Goal: Communication & Community: Answer question/provide support

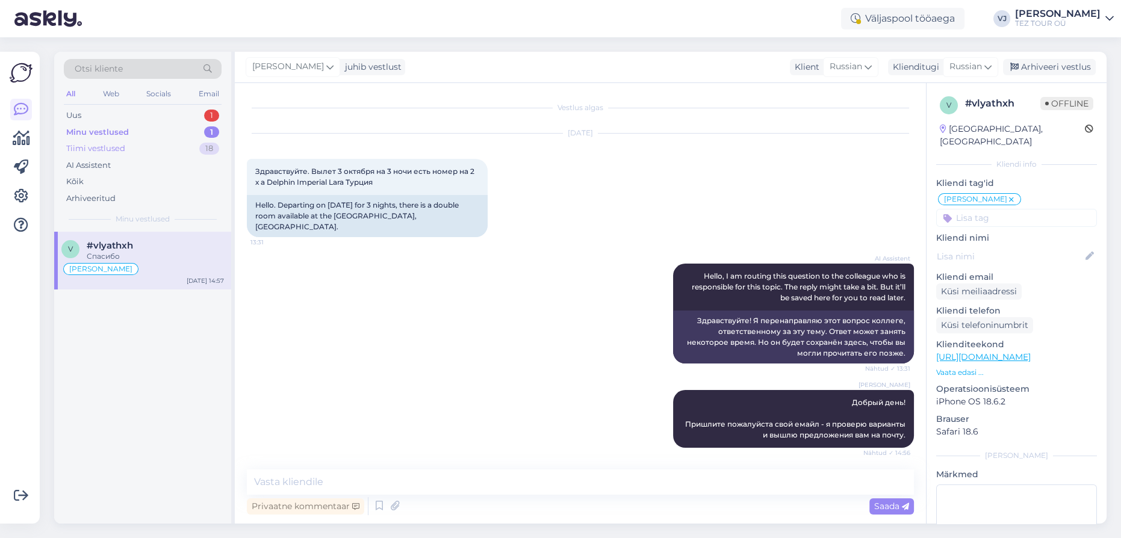
scroll to position [14, 0]
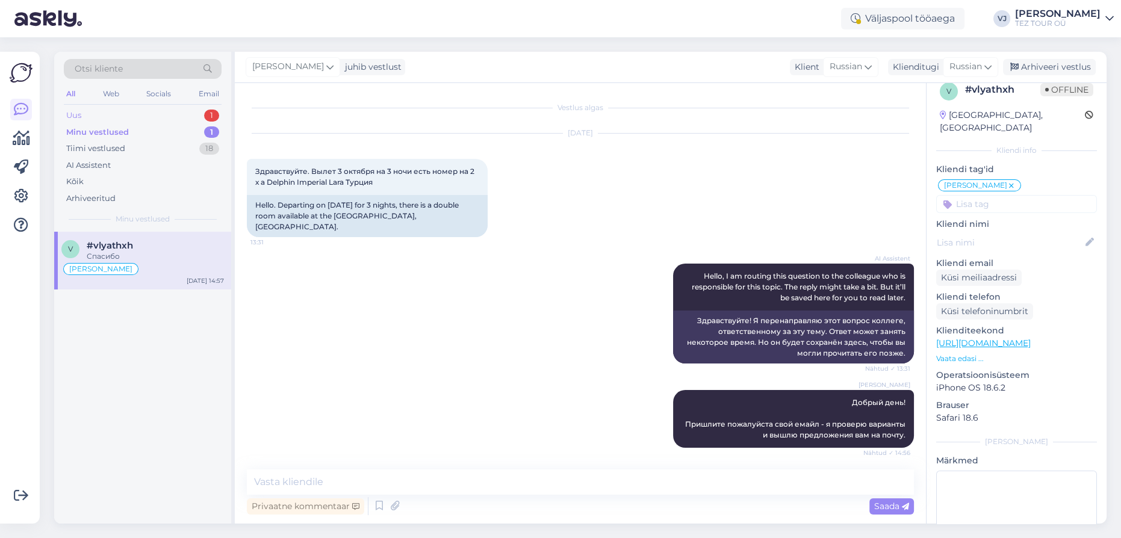
click at [157, 121] on div "Uus 1" at bounding box center [143, 115] width 158 height 17
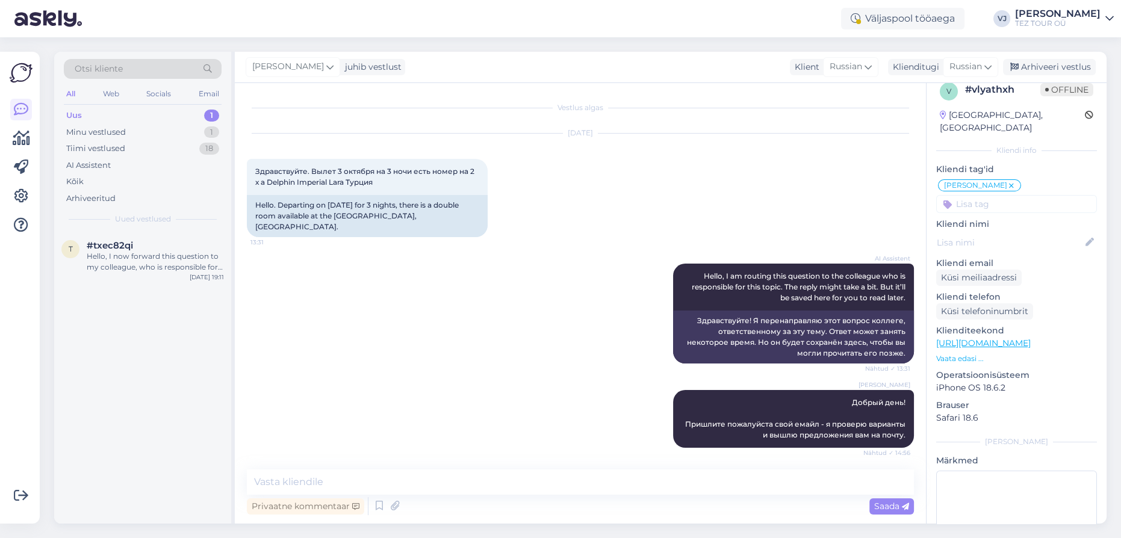
click at [183, 288] on div "t #txec82qi Hello, I now forward this question to my colleague, who is responsi…" at bounding box center [142, 378] width 177 height 292
click at [191, 267] on div "Hello, I now forward this question to my colleague, who is responsible for this…" at bounding box center [155, 262] width 137 height 22
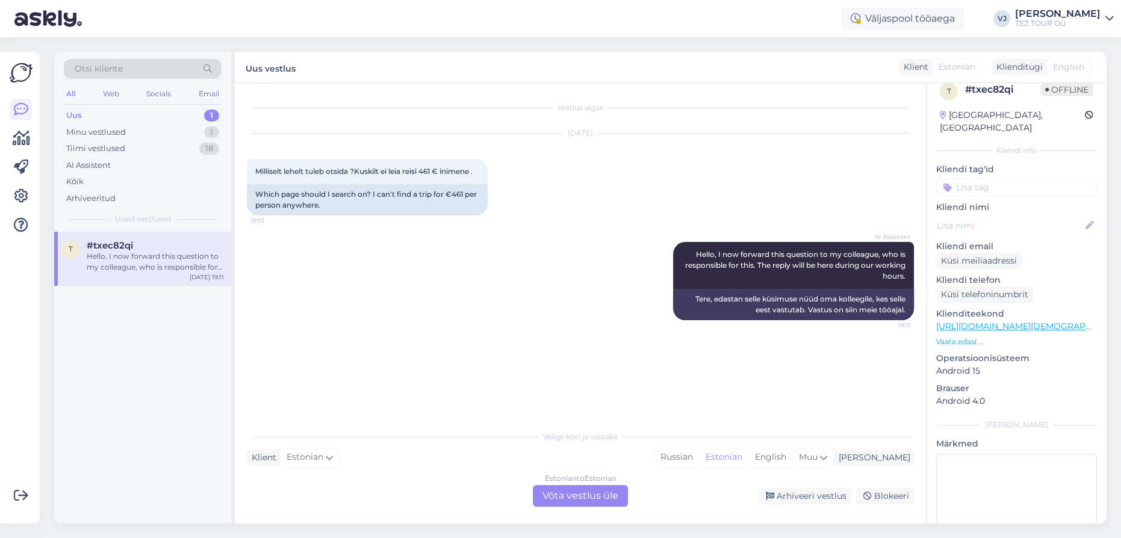
click at [572, 493] on div "Estonian to Estonian Võta vestlus üle" at bounding box center [580, 496] width 95 height 22
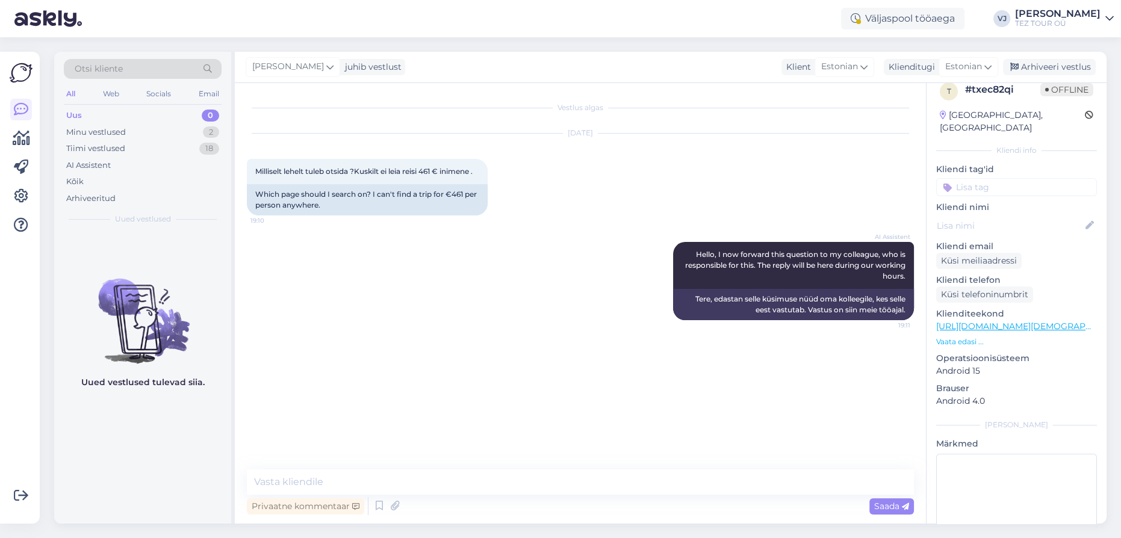
click at [966, 182] on input at bounding box center [1016, 187] width 161 height 18
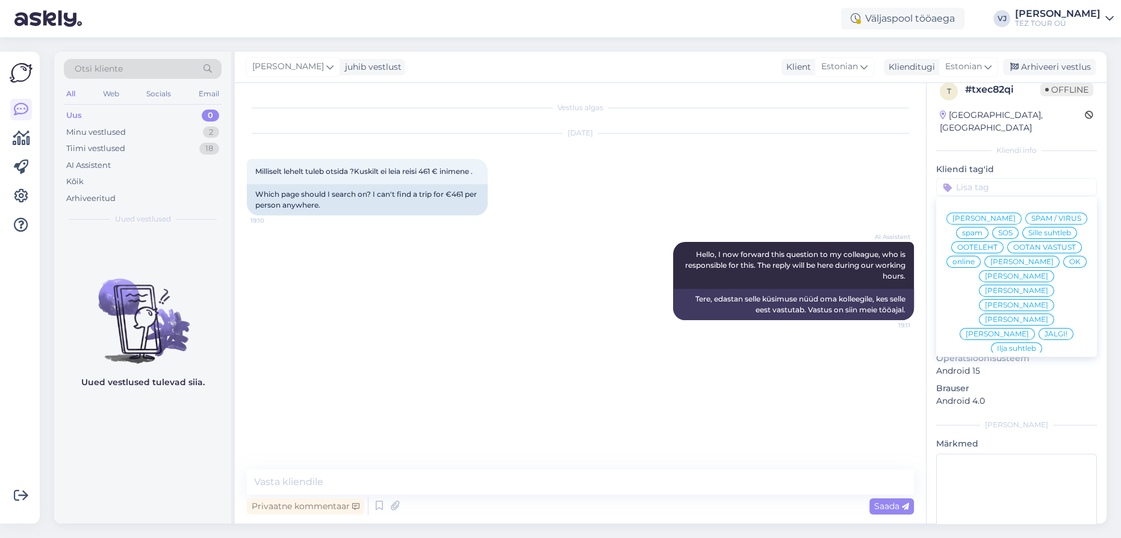
click at [979, 215] on span "[PERSON_NAME]" at bounding box center [984, 218] width 63 height 7
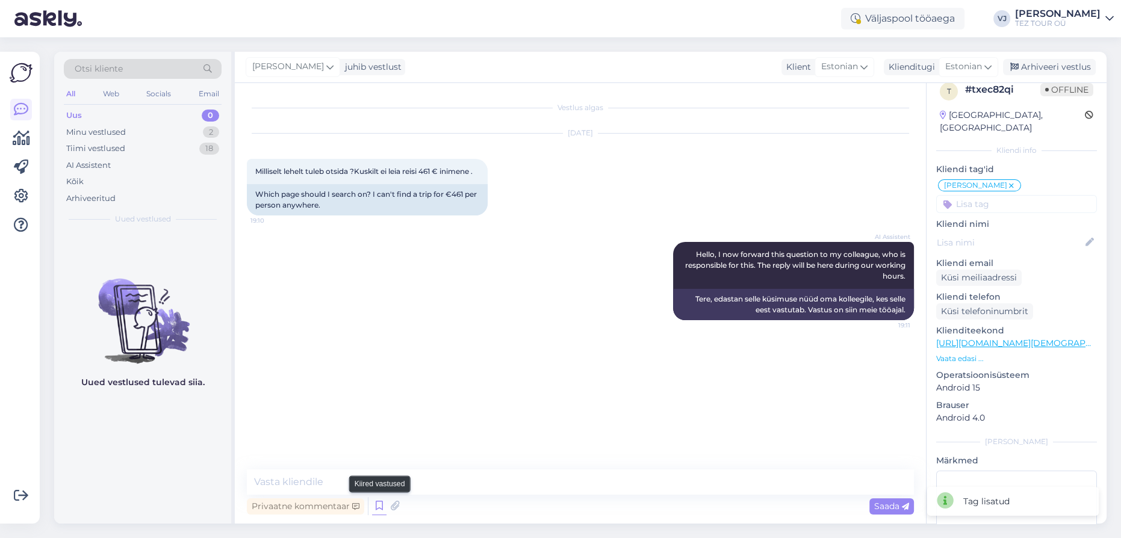
click at [381, 512] on icon at bounding box center [379, 506] width 14 height 18
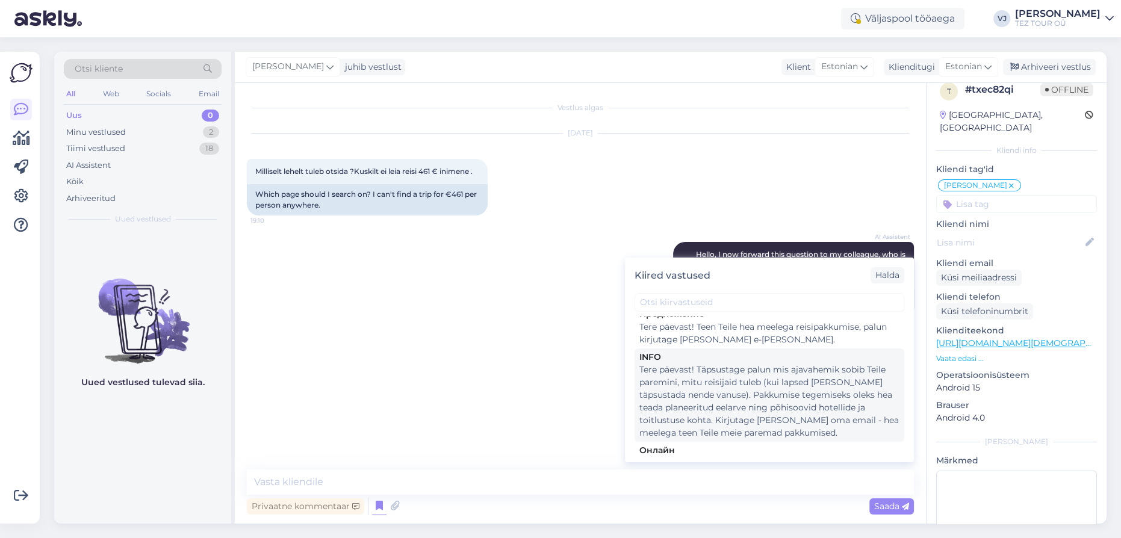
scroll to position [552, 0]
click at [736, 372] on div "Tere päevast! Täpsustage palun mis ajavahemik sobib Teile paremini, mitu reisij…" at bounding box center [769, 405] width 260 height 76
type textarea "Tere päevast! Täpsustage palun mis ajavahemik sobib Teile paremini, mitu reisij…"
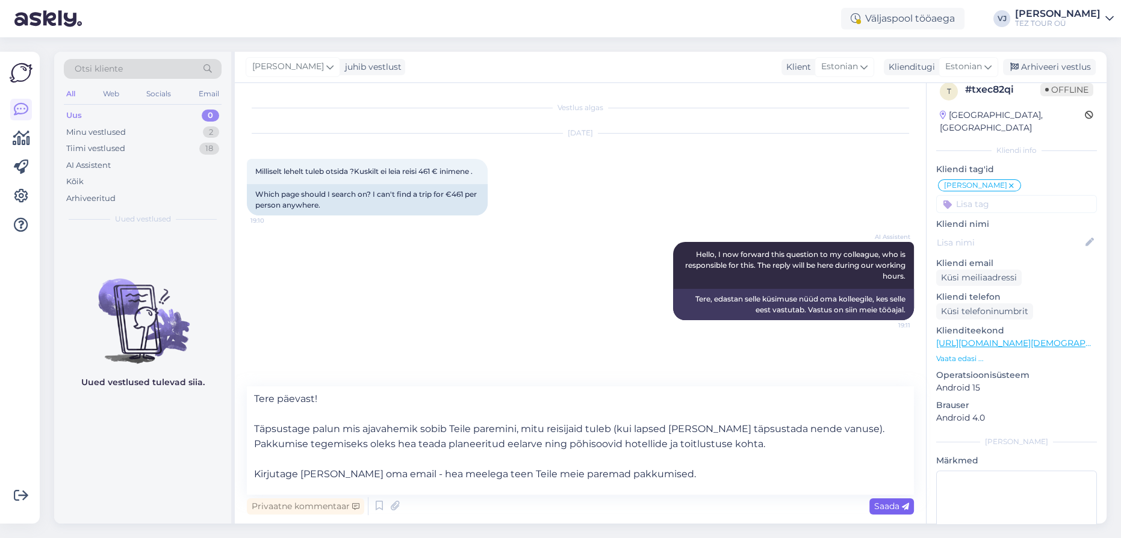
click at [902, 505] on icon at bounding box center [905, 506] width 7 height 7
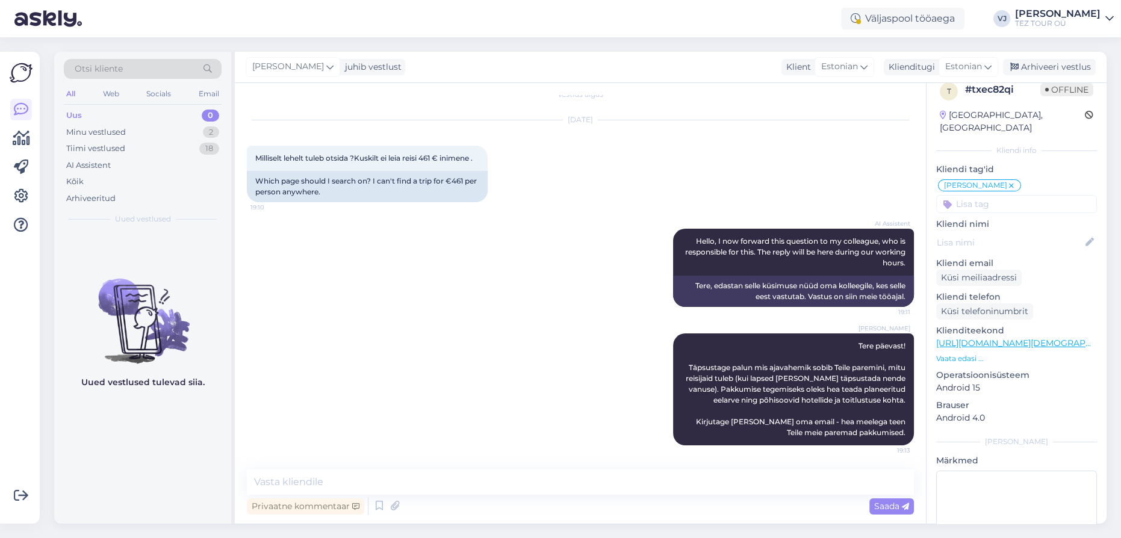
scroll to position [24, 0]
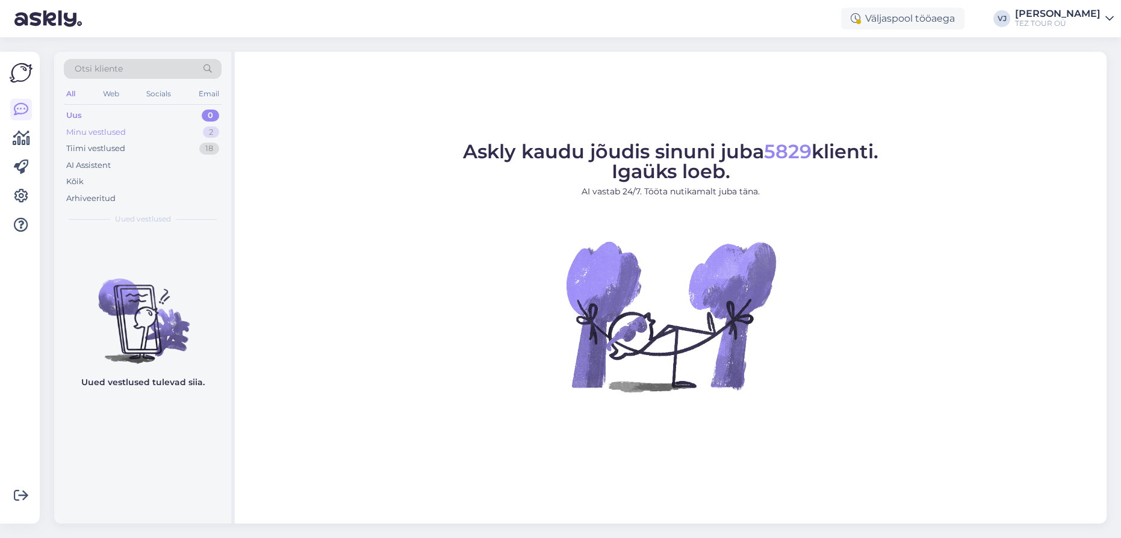
click at [123, 132] on div "Minu vestlused" at bounding box center [96, 132] width 60 height 12
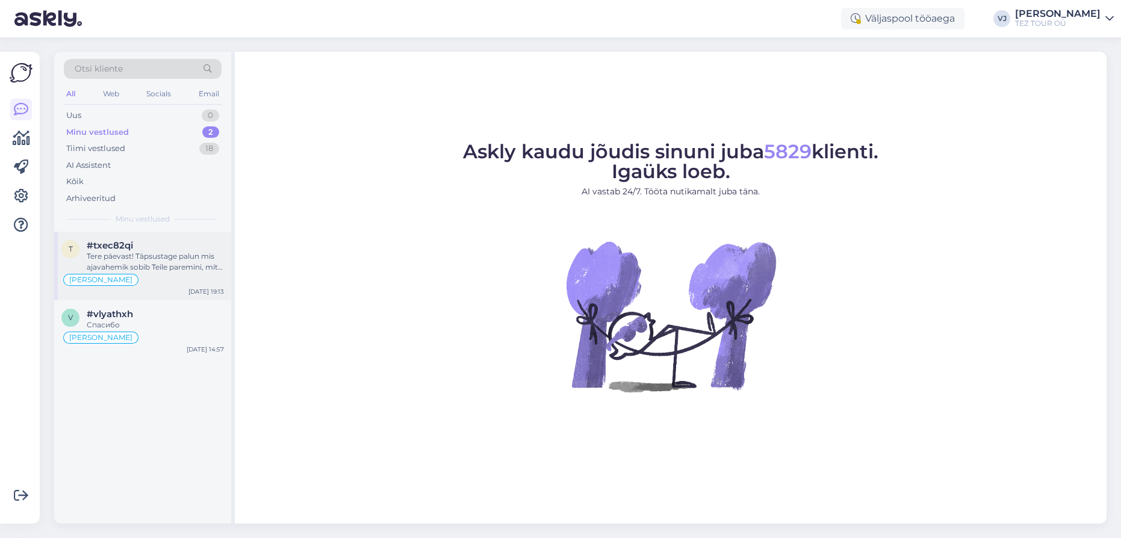
click at [179, 267] on div "Tere päevast! Täpsustage palun mis ajavahemik sobib Teile paremini, mitu reisij…" at bounding box center [155, 262] width 137 height 22
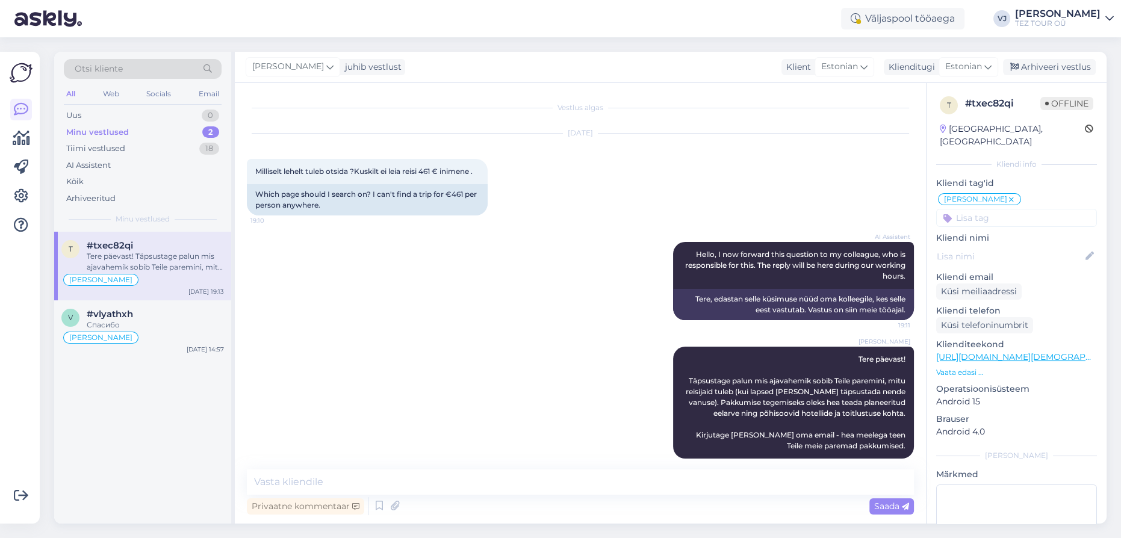
scroll to position [24, 0]
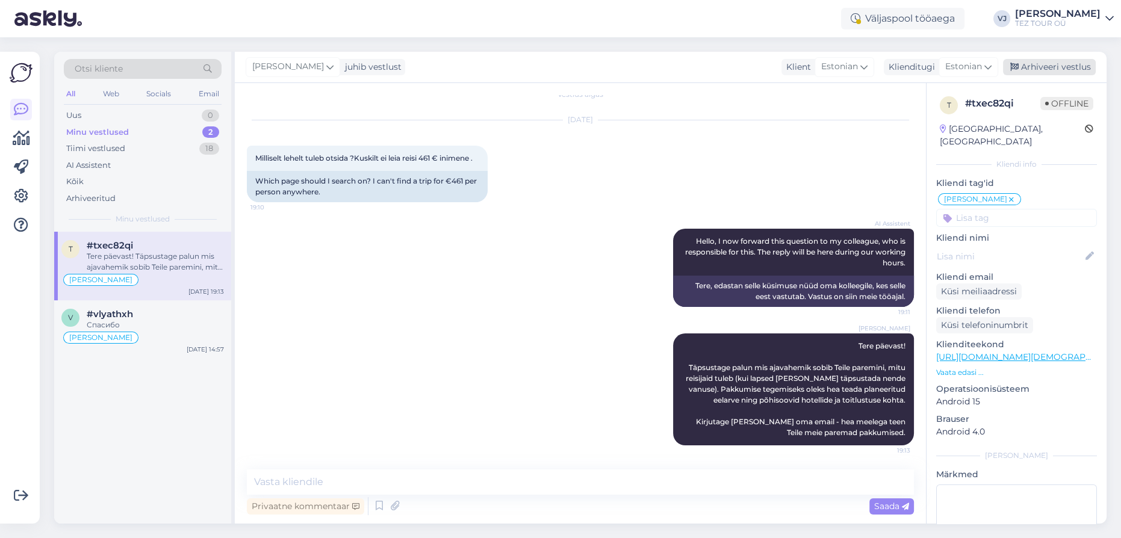
click at [1015, 69] on icon at bounding box center [1014, 67] width 8 height 8
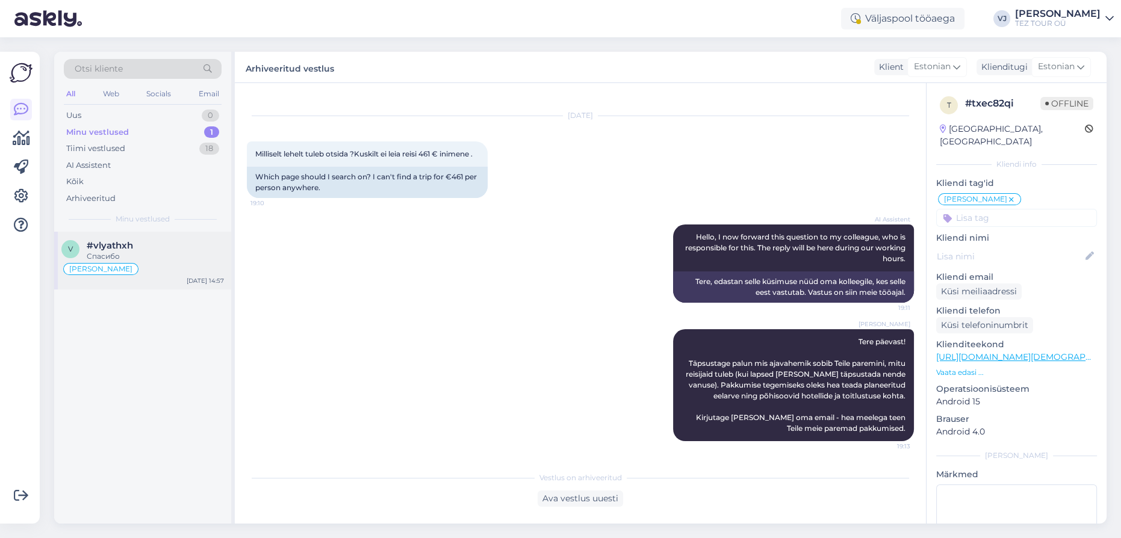
click at [115, 270] on span "[PERSON_NAME]" at bounding box center [100, 269] width 63 height 7
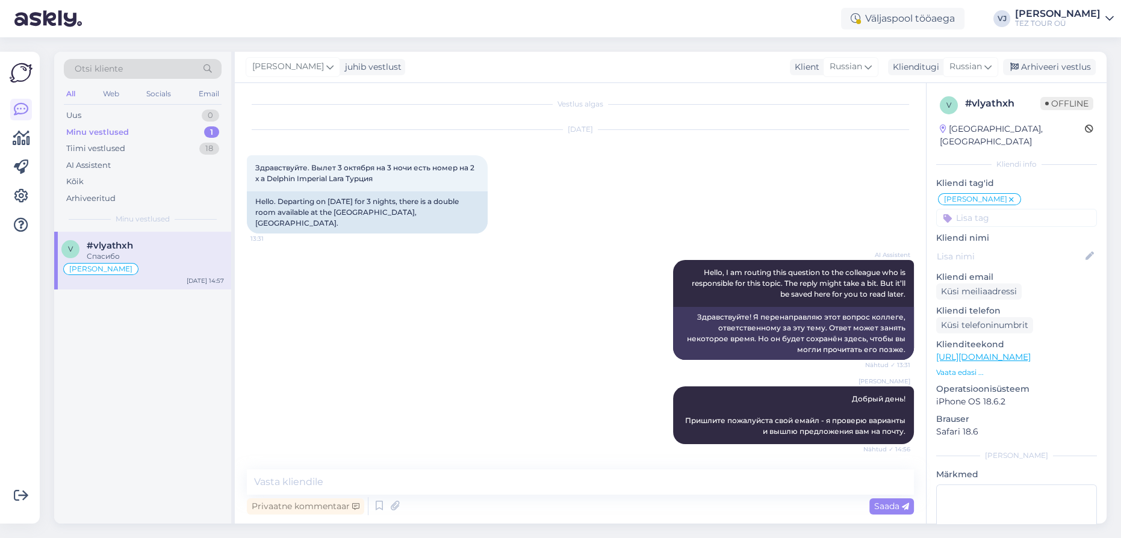
scroll to position [0, 0]
